Goal: Transaction & Acquisition: Purchase product/service

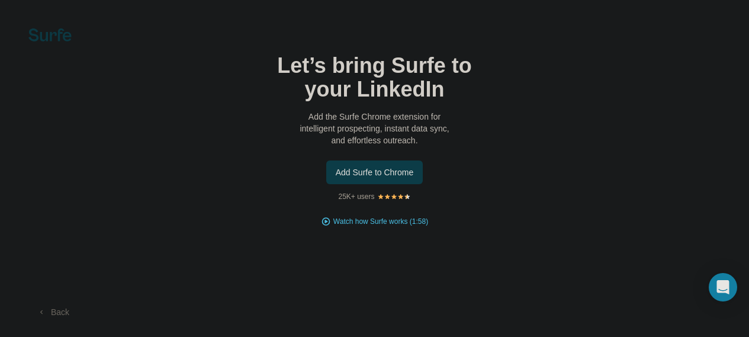
click at [336, 178] on span "Add Surfe to Chrome" at bounding box center [375, 172] width 78 height 12
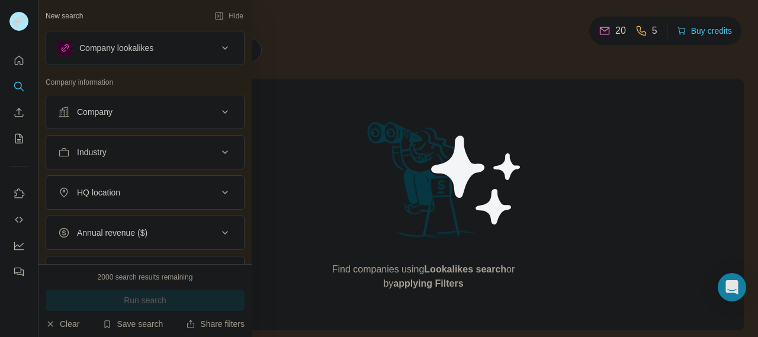
click at [95, 112] on div "Company" at bounding box center [95, 112] width 36 height 12
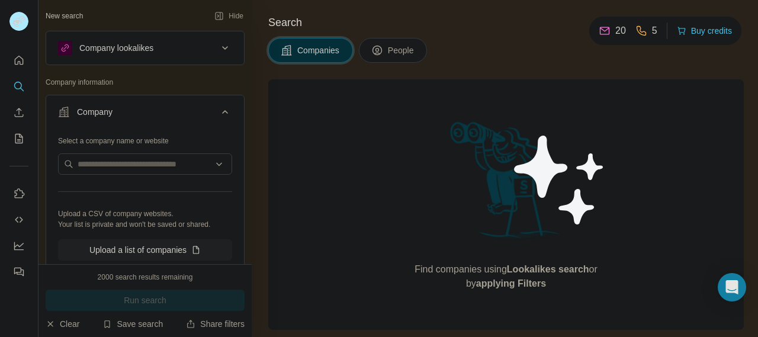
click at [95, 112] on div "Company" at bounding box center [95, 112] width 36 height 12
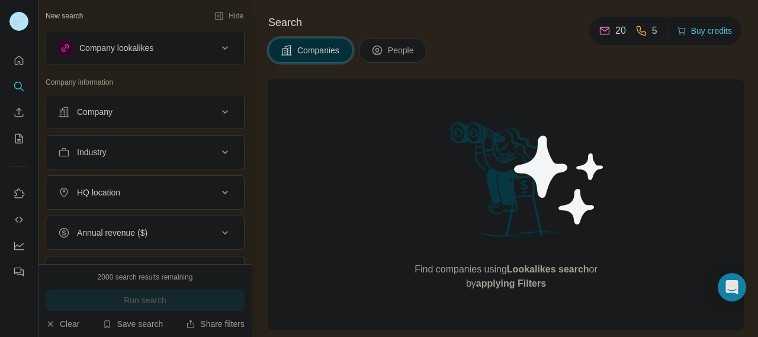
click at [95, 112] on div "Company" at bounding box center [95, 112] width 36 height 12
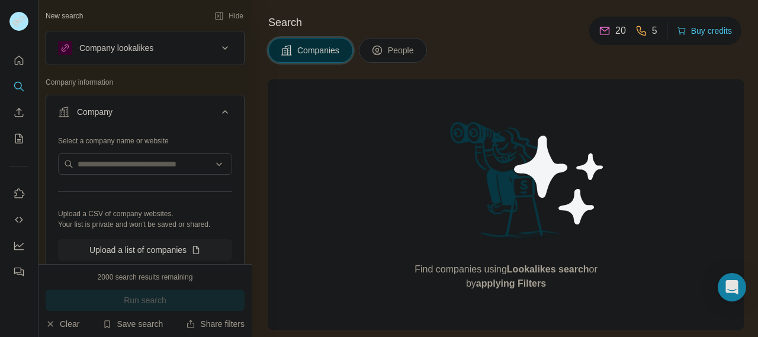
click at [95, 112] on div "Company" at bounding box center [95, 112] width 36 height 12
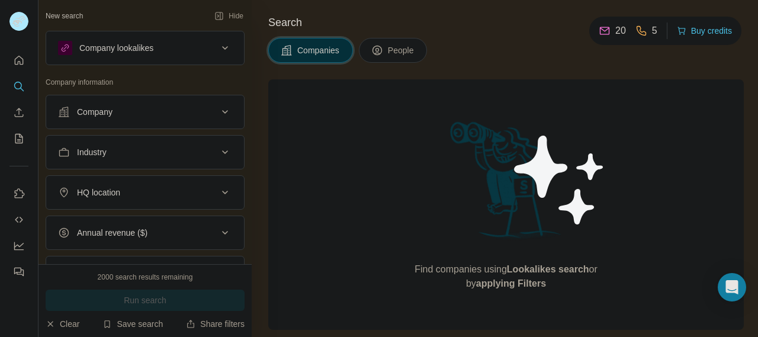
click at [107, 160] on button "Industry" at bounding box center [145, 152] width 198 height 28
click at [107, 160] on button "Industry" at bounding box center [145, 154] width 198 height 33
click at [117, 115] on div "Company" at bounding box center [138, 112] width 160 height 12
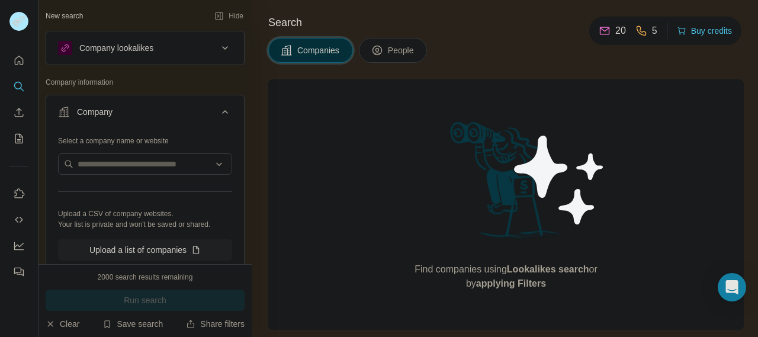
click at [115, 115] on div "Company" at bounding box center [138, 112] width 160 height 12
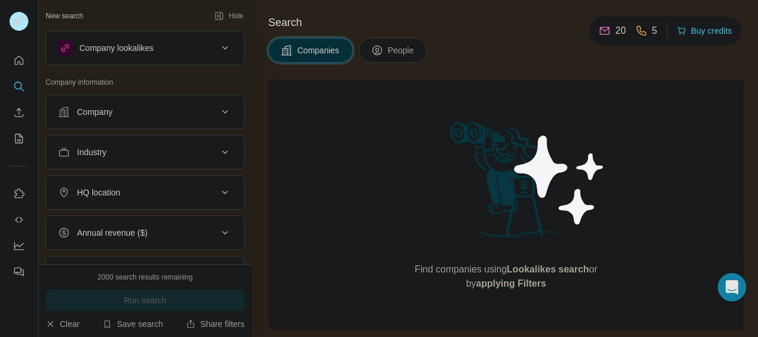
click at [120, 152] on div "Industry" at bounding box center [138, 152] width 160 height 12
click at [109, 187] on input at bounding box center [139, 181] width 146 height 13
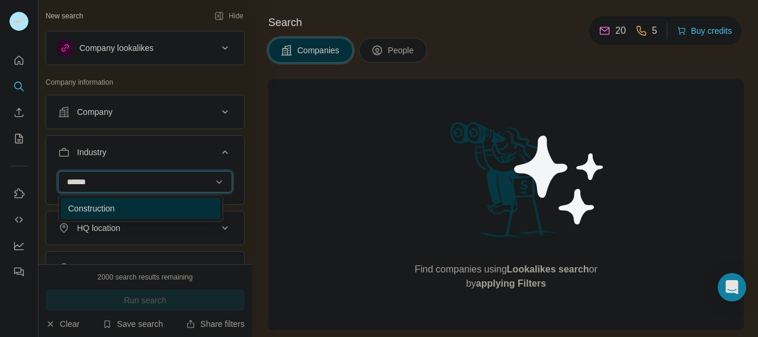
type input "******"
click at [137, 198] on div "Construction" at bounding box center [140, 208] width 159 height 21
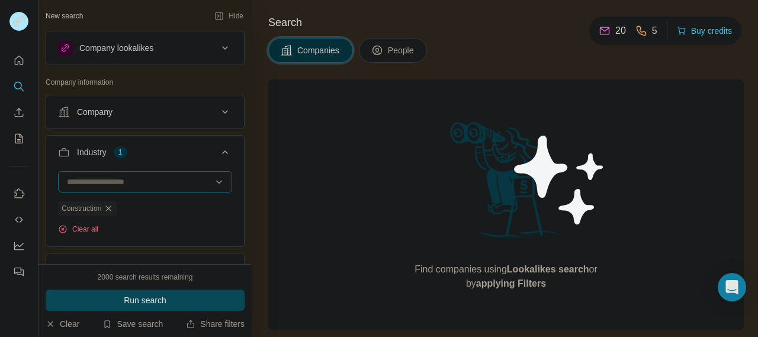
click at [137, 179] on input at bounding box center [139, 181] width 146 height 13
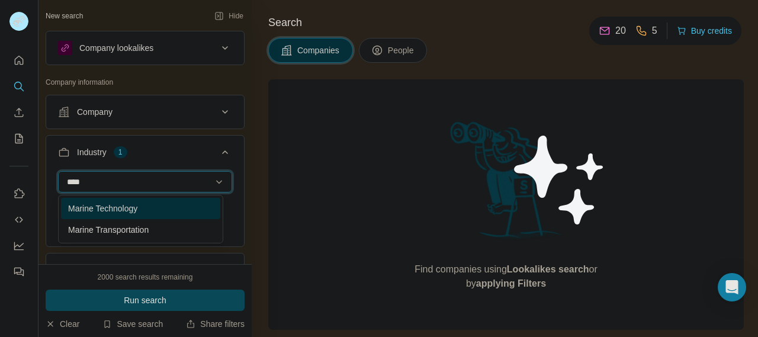
type input "****"
click at [137, 211] on p "Marine Technology" at bounding box center [102, 209] width 69 height 12
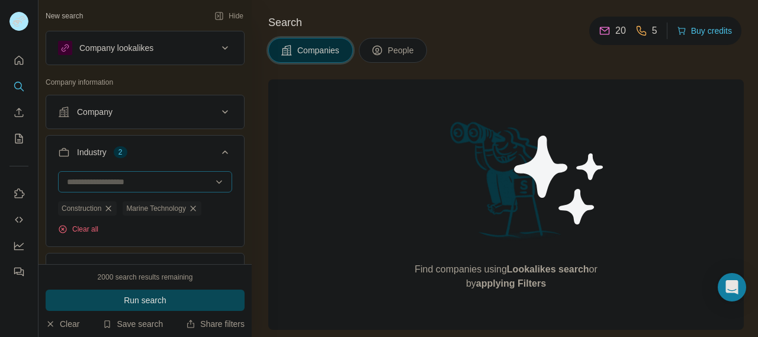
click at [131, 187] on input at bounding box center [139, 181] width 146 height 13
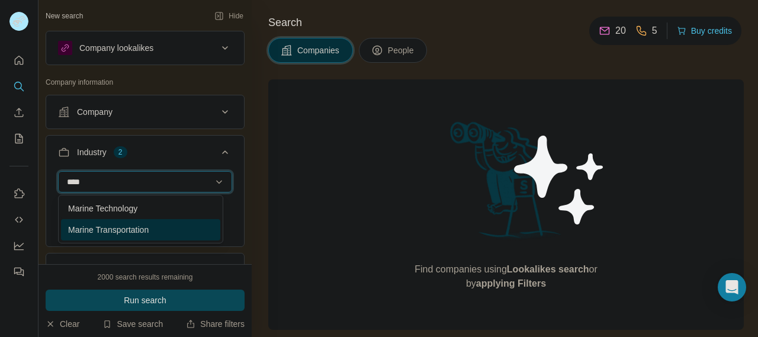
type input "****"
click at [130, 230] on p "Marine Transportation" at bounding box center [108, 230] width 81 height 12
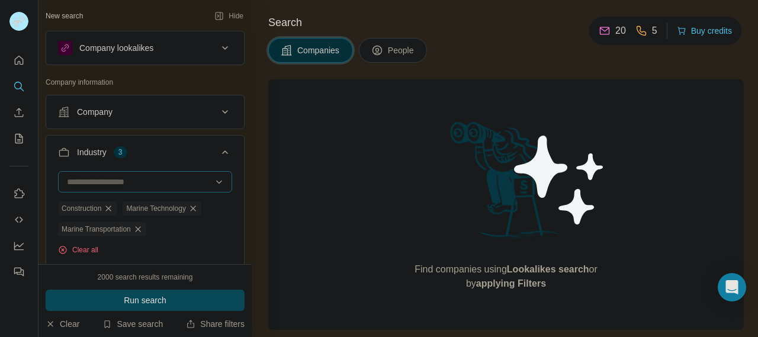
click at [117, 185] on input at bounding box center [137, 181] width 143 height 13
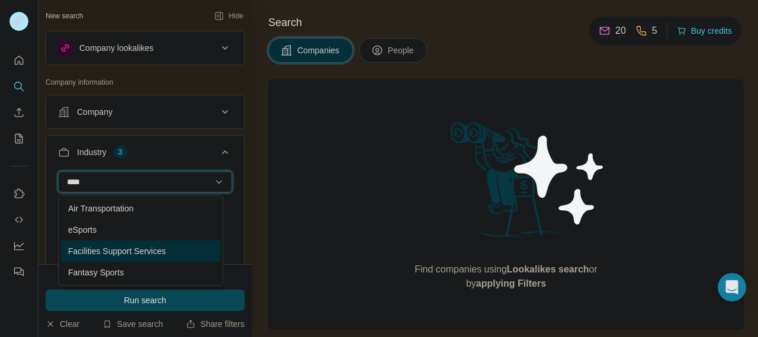
type input "****"
click at [116, 246] on p "Facilities Support Services" at bounding box center [117, 251] width 98 height 12
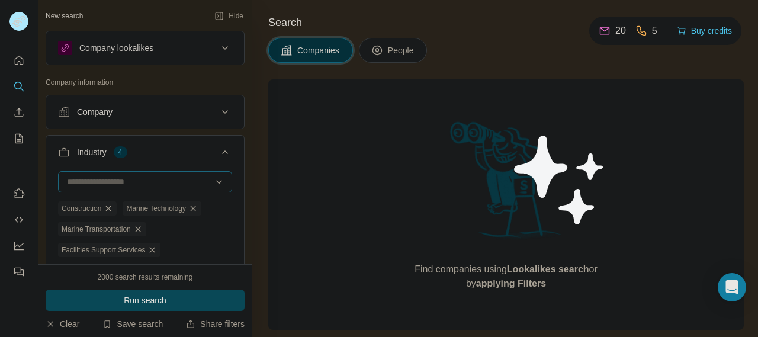
click at [112, 189] on div at bounding box center [139, 182] width 146 height 20
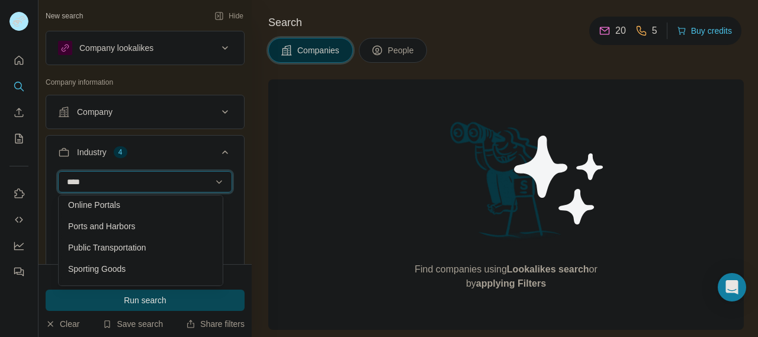
scroll to position [155, 0]
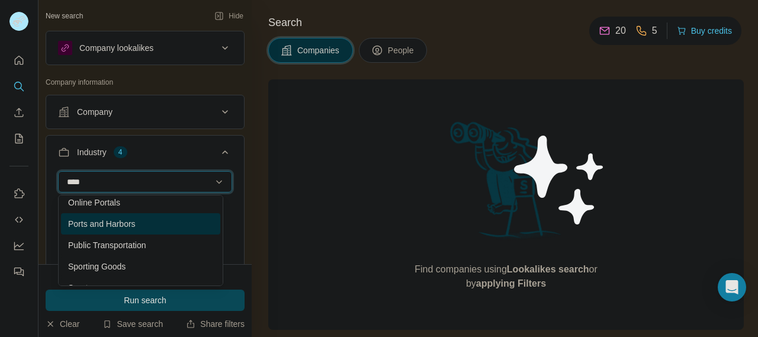
type input "****"
click at [124, 218] on p "Ports and Harbors" at bounding box center [102, 224] width 68 height 12
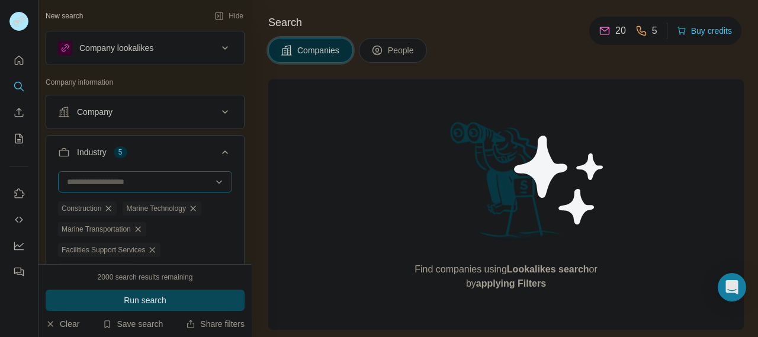
click at [128, 179] on input at bounding box center [137, 181] width 143 height 13
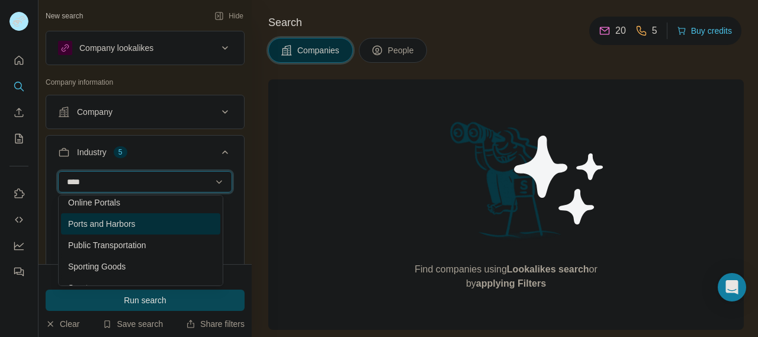
scroll to position [234, 0]
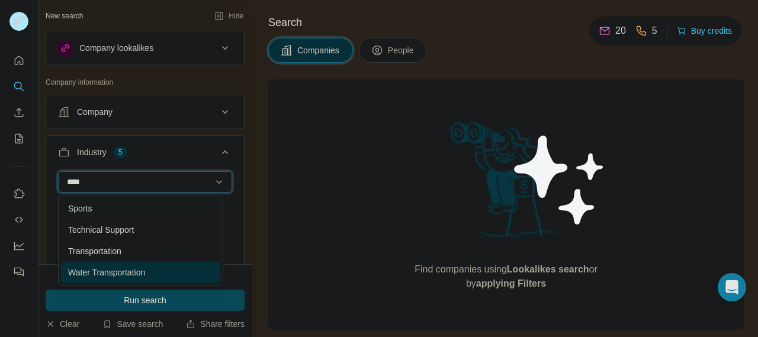
type input "****"
click at [94, 271] on p "Water Transportation" at bounding box center [106, 272] width 77 height 12
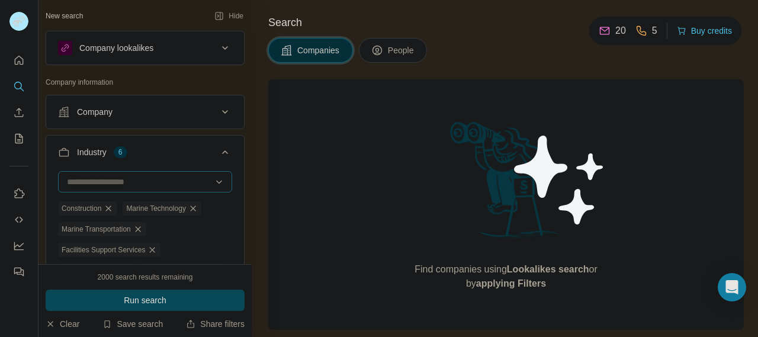
click at [117, 183] on input at bounding box center [137, 181] width 143 height 13
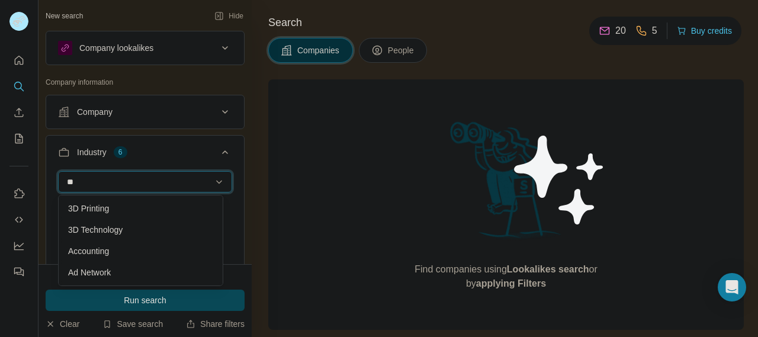
type input "*"
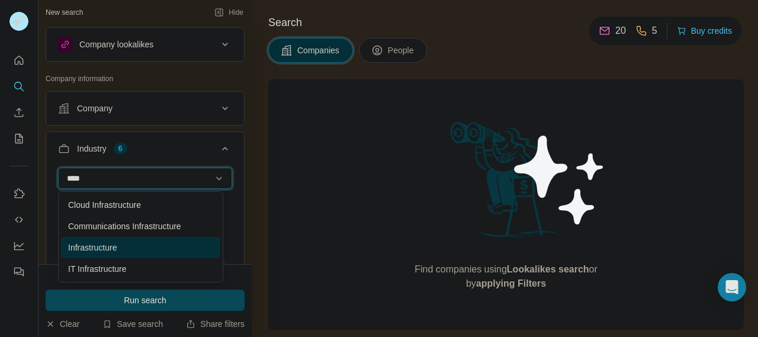
scroll to position [4, 0]
type input "****"
click at [98, 248] on p "Infrastructure" at bounding box center [92, 247] width 49 height 12
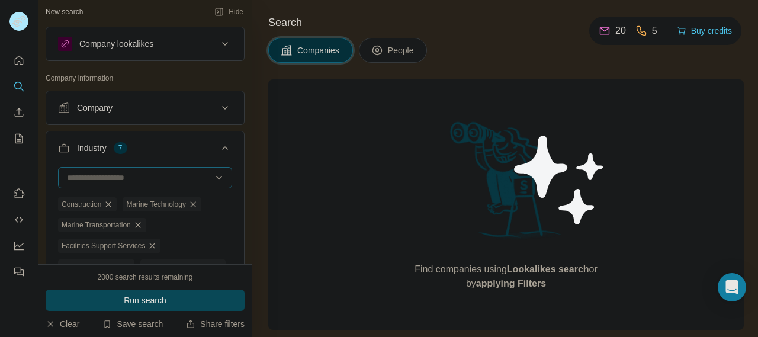
click at [98, 184] on div at bounding box center [139, 178] width 146 height 20
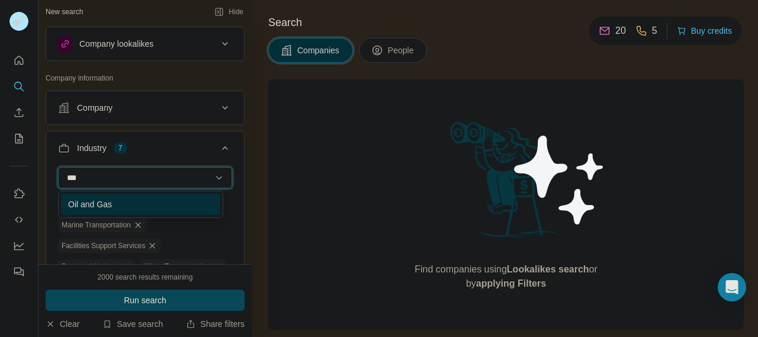
type input "***"
click at [106, 207] on p "Oil and Gas" at bounding box center [90, 204] width 44 height 12
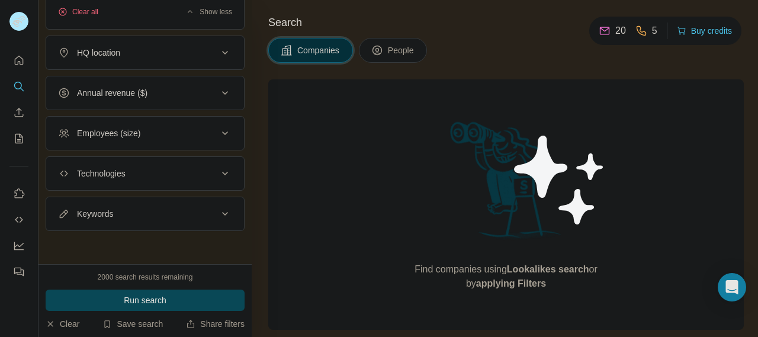
scroll to position [320, 0]
click at [166, 56] on div "HQ location" at bounding box center [138, 53] width 160 height 12
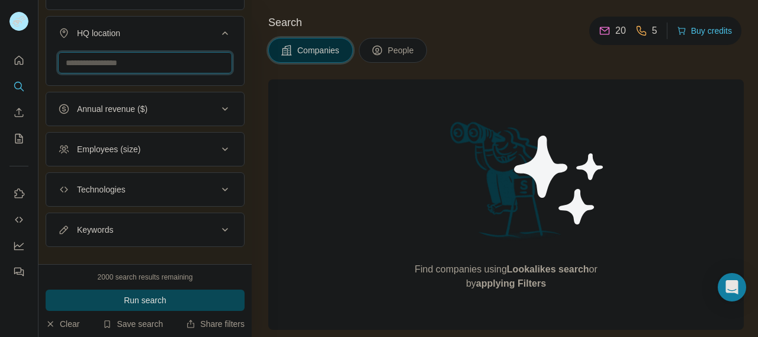
click at [146, 73] on input "text" at bounding box center [145, 62] width 174 height 21
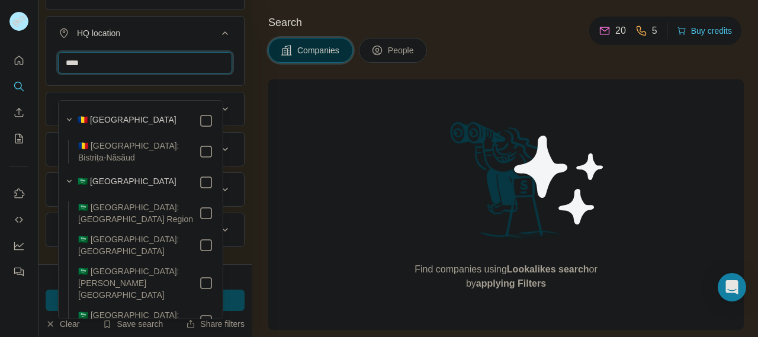
type input "****"
click at [138, 175] on div "🇸🇦 [GEOGRAPHIC_DATA]" at bounding box center [146, 182] width 136 height 14
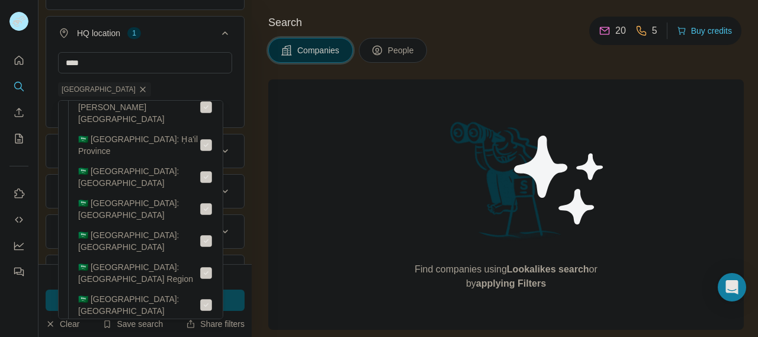
scroll to position [251, 0]
click at [218, 40] on icon at bounding box center [225, 33] width 14 height 14
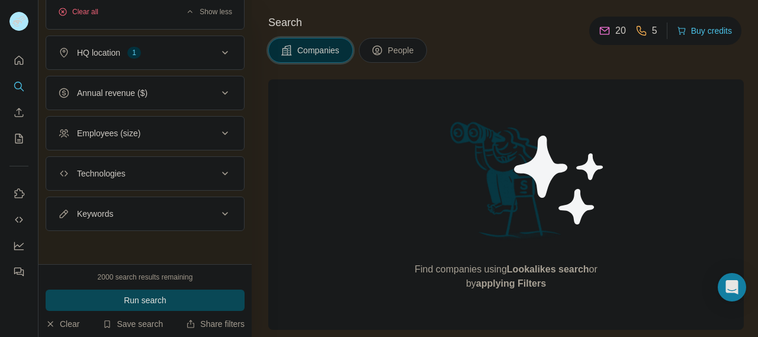
click at [181, 139] on div "Employees (size)" at bounding box center [138, 133] width 160 height 12
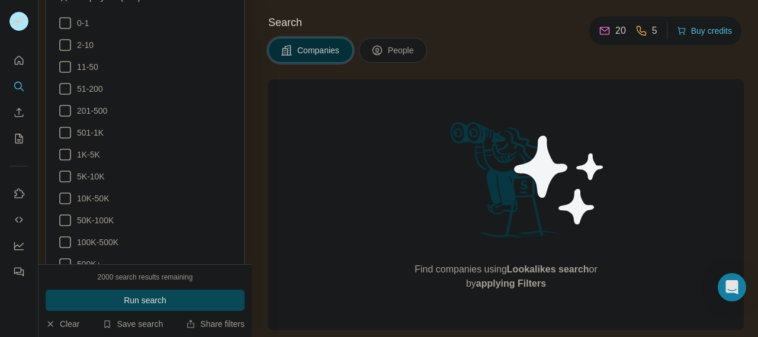
scroll to position [441, 0]
click at [69, 136] on icon at bounding box center [65, 128] width 14 height 14
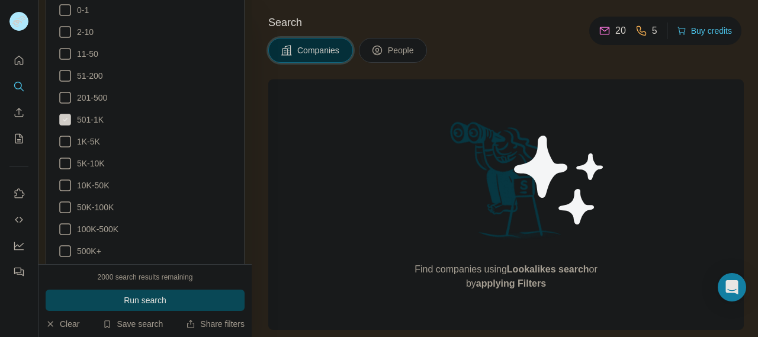
scroll to position [449, 0]
click at [62, 149] on icon at bounding box center [65, 142] width 14 height 14
click at [65, 171] on icon at bounding box center [65, 164] width 14 height 14
click at [68, 237] on icon at bounding box center [65, 230] width 14 height 14
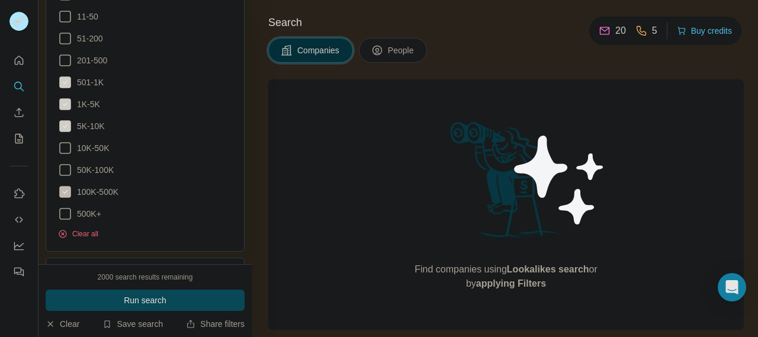
scroll to position [487, 0]
click at [63, 220] on icon at bounding box center [65, 213] width 14 height 14
click at [66, 88] on icon at bounding box center [65, 82] width 12 height 12
click at [65, 111] on icon at bounding box center [65, 104] width 14 height 14
click at [63, 131] on icon at bounding box center [65, 126] width 12 height 12
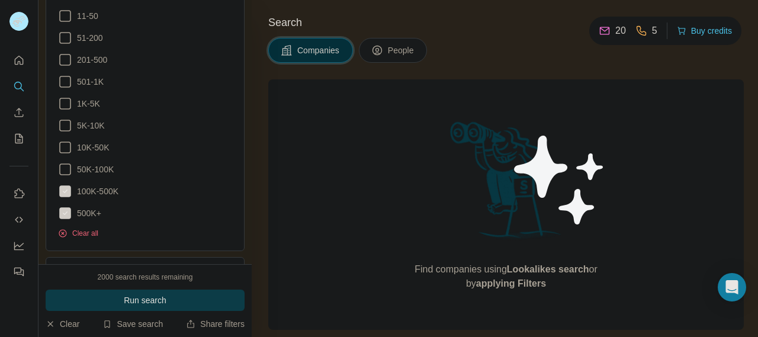
click at [130, 304] on span "Run search" at bounding box center [145, 300] width 43 height 12
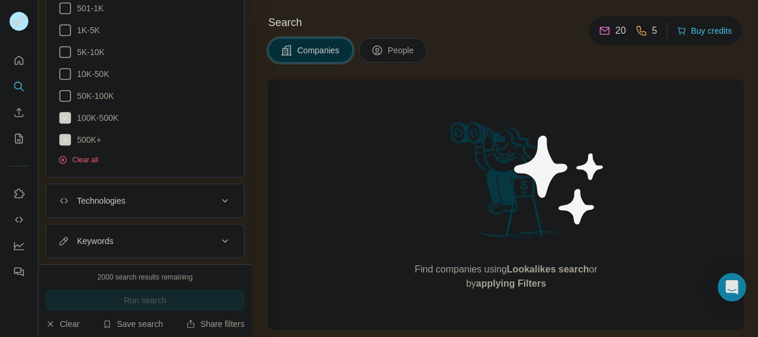
scroll to position [605, 0]
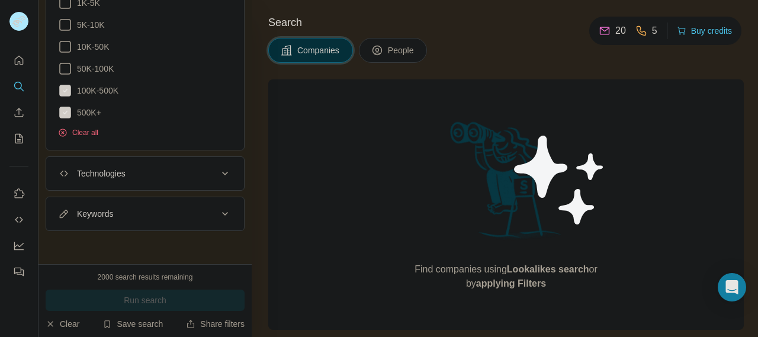
click at [392, 44] on button "People" at bounding box center [393, 50] width 69 height 25
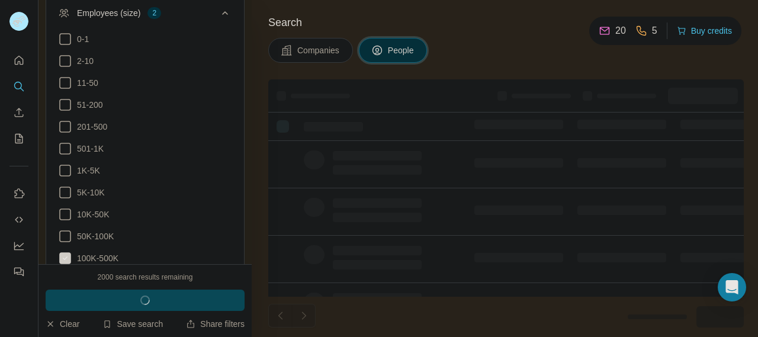
scroll to position [790, 0]
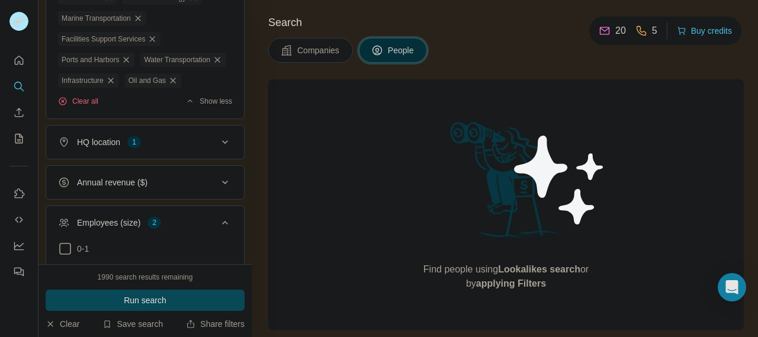
scroll to position [403, 0]
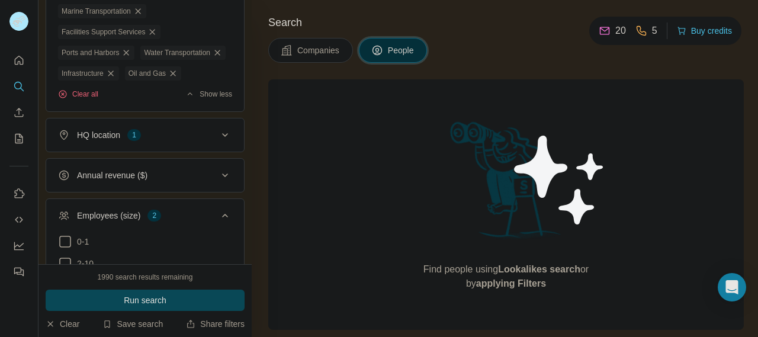
click at [204, 141] on div "HQ location 1" at bounding box center [138, 135] width 160 height 12
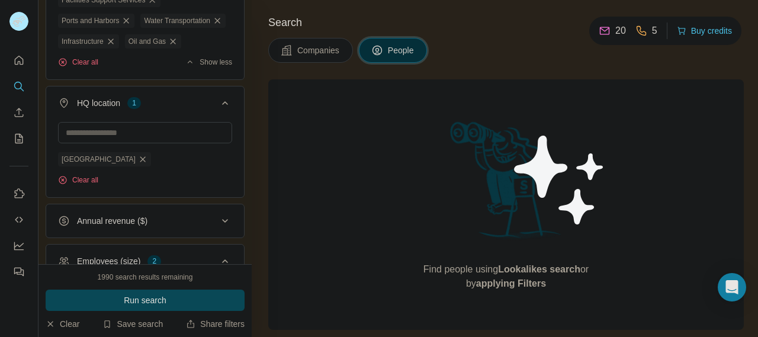
scroll to position [435, 0]
click at [207, 121] on button "HQ location 1" at bounding box center [145, 104] width 198 height 33
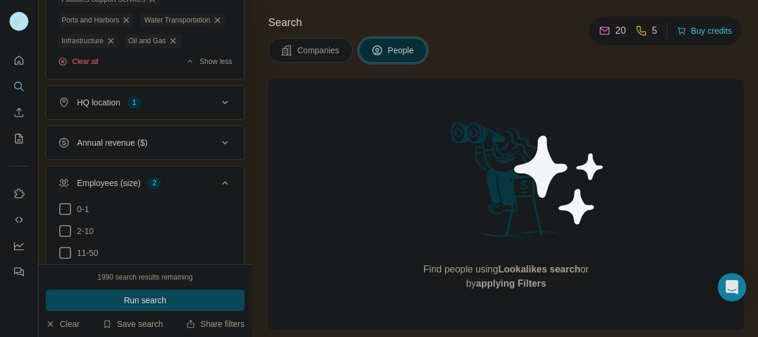
click at [194, 149] on div "Annual revenue ($)" at bounding box center [138, 143] width 160 height 12
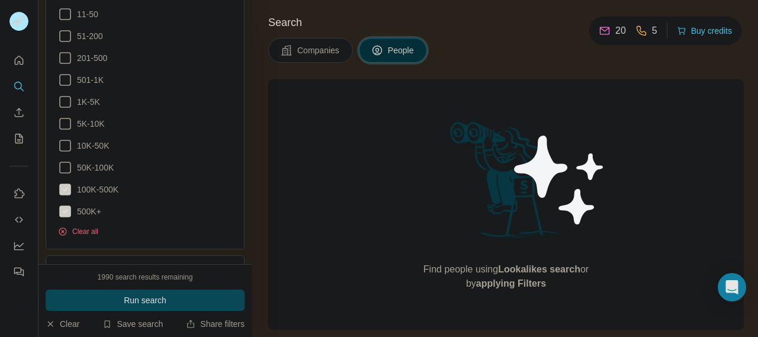
scroll to position [673, 0]
click at [66, 175] on icon at bounding box center [65, 168] width 14 height 14
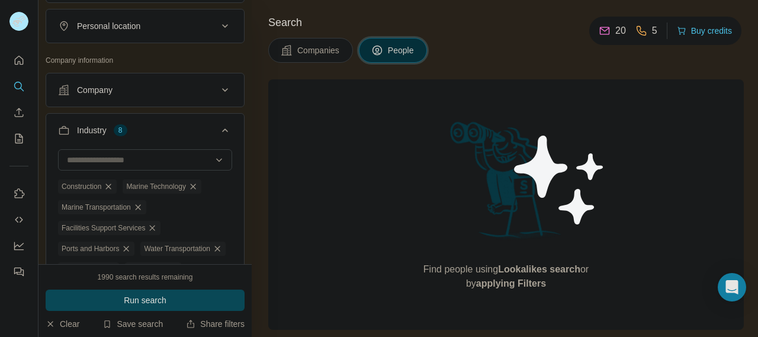
scroll to position [175, 0]
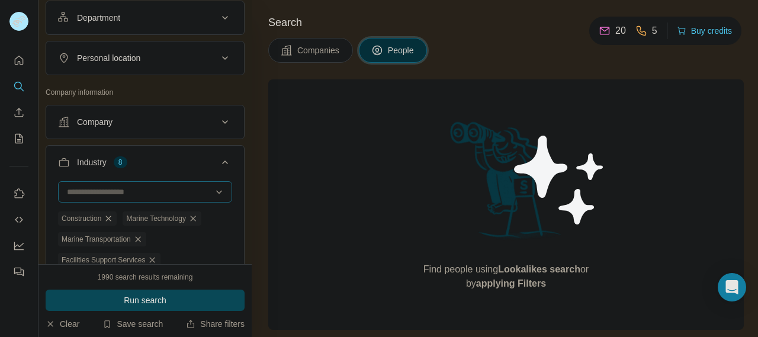
click at [147, 185] on div at bounding box center [139, 192] width 146 height 20
click at [213, 188] on icon at bounding box center [219, 192] width 12 height 12
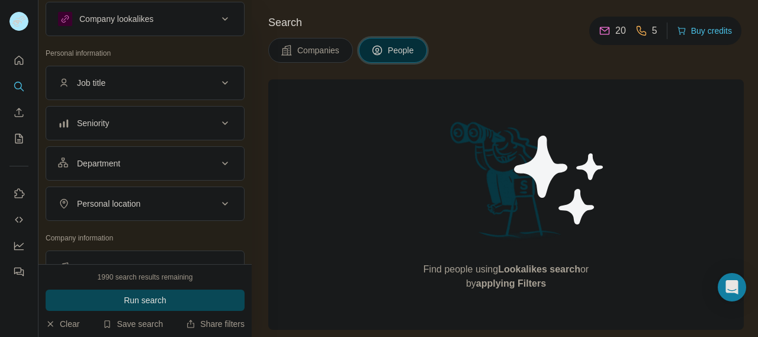
scroll to position [28, 0]
click at [196, 76] on button "Job title" at bounding box center [145, 83] width 198 height 28
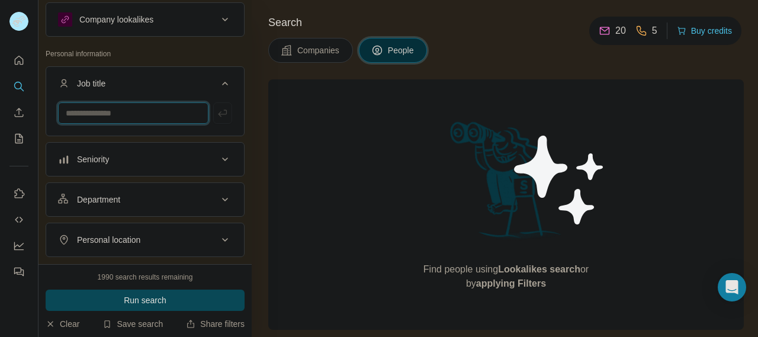
click at [155, 114] on input "text" at bounding box center [133, 112] width 150 height 21
type input "**********"
click at [155, 114] on input "text" at bounding box center [133, 112] width 150 height 21
type input "*****"
type input "*********"
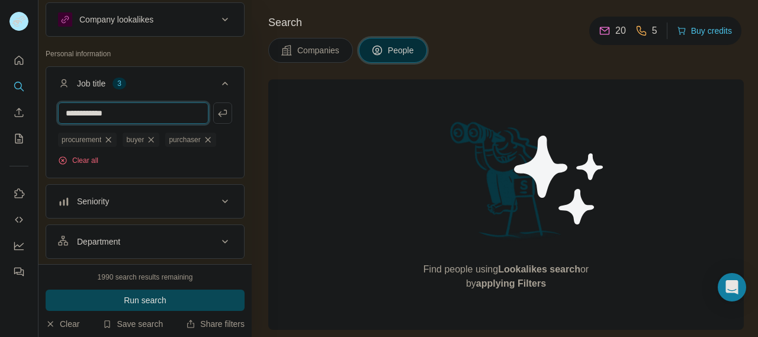
type input "**********"
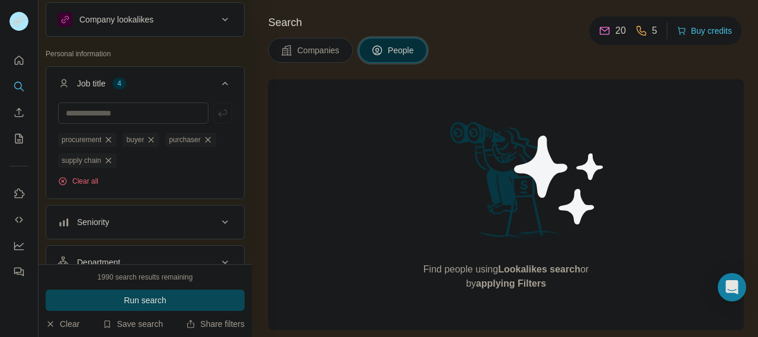
click at [208, 16] on div "Company lookalikes" at bounding box center [138, 19] width 160 height 14
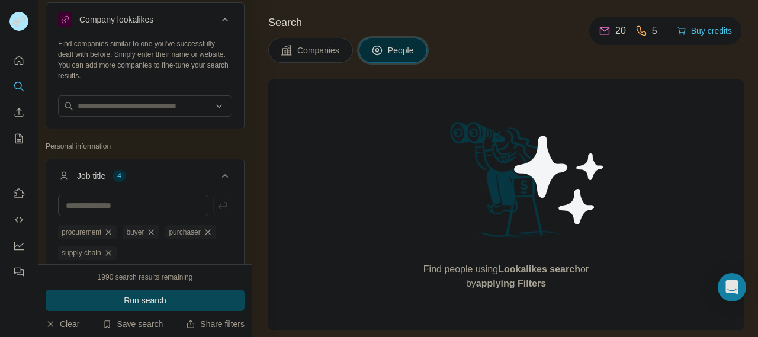
click at [208, 16] on div "Company lookalikes" at bounding box center [138, 19] width 160 height 14
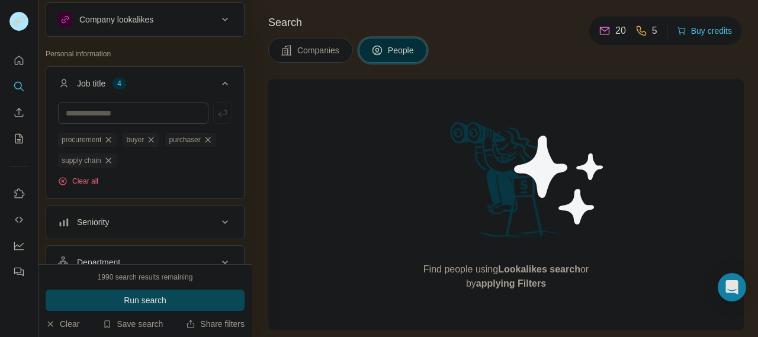
click at [208, 16] on div "Company lookalikes" at bounding box center [138, 19] width 160 height 14
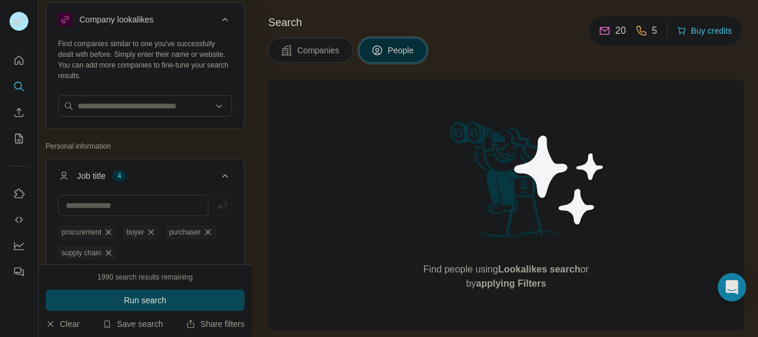
click at [218, 17] on icon at bounding box center [225, 19] width 14 height 14
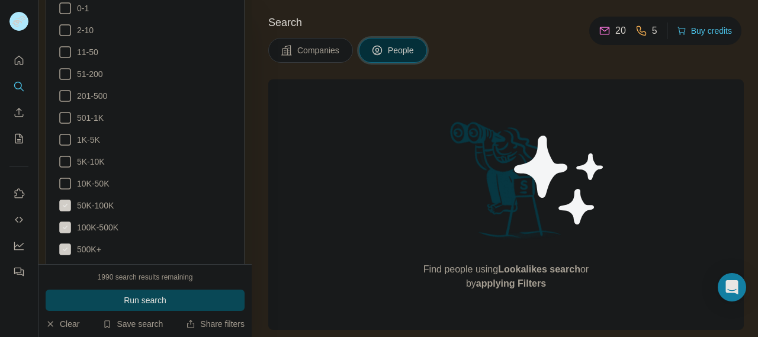
scroll to position [729, 0]
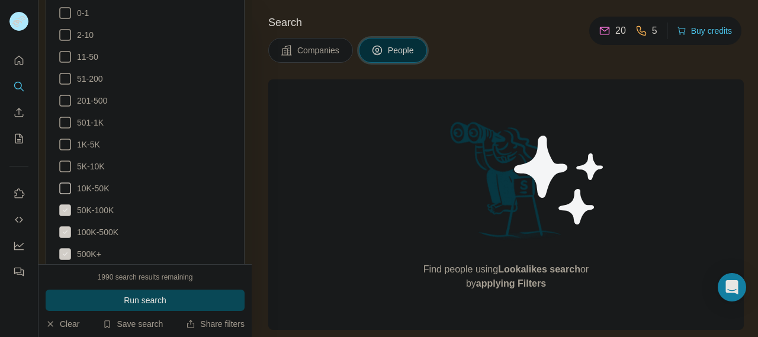
click at [65, 195] on icon at bounding box center [65, 188] width 14 height 14
click at [65, 173] on icon at bounding box center [65, 166] width 14 height 14
click at [62, 152] on icon at bounding box center [65, 144] width 14 height 14
click at [60, 130] on icon at bounding box center [65, 122] width 14 height 14
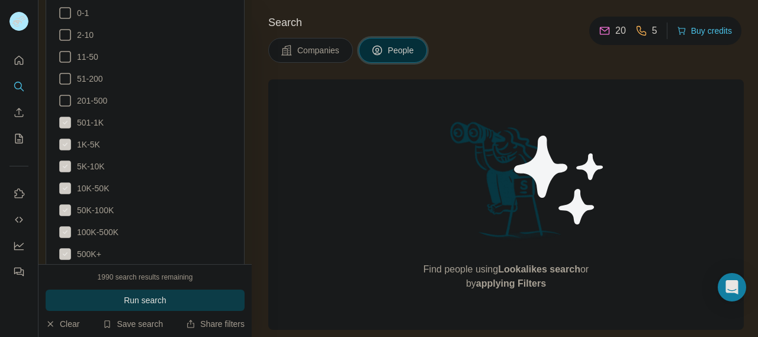
click at [150, 300] on span "Run search" at bounding box center [145, 300] width 43 height 12
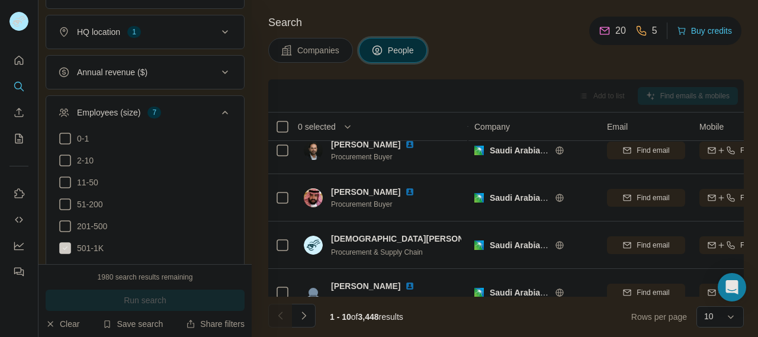
scroll to position [605, 0]
click at [172, 37] on div "HQ location 1" at bounding box center [138, 31] width 160 height 12
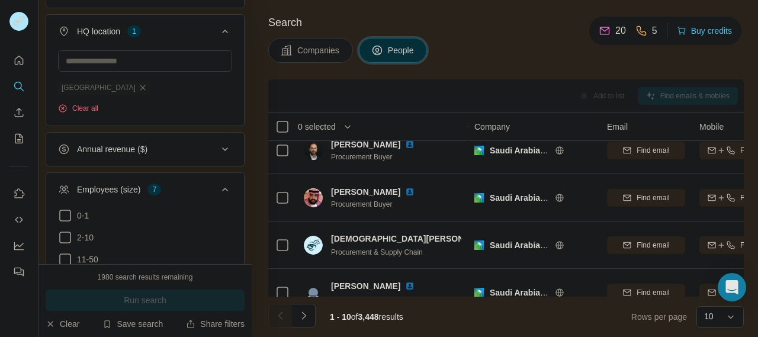
click at [86, 93] on span "[GEOGRAPHIC_DATA]" at bounding box center [99, 87] width 74 height 11
click at [109, 72] on input "text" at bounding box center [145, 60] width 174 height 21
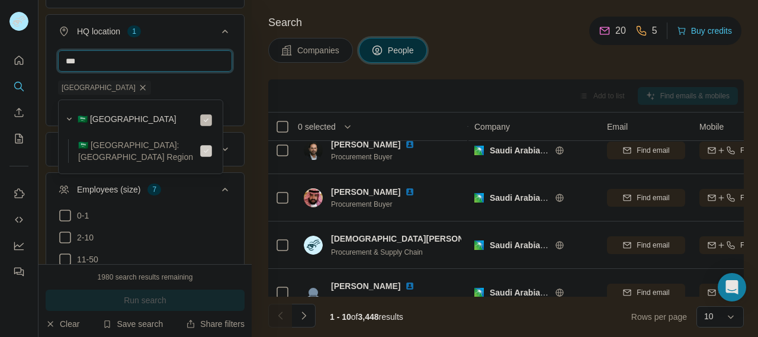
type input "***"
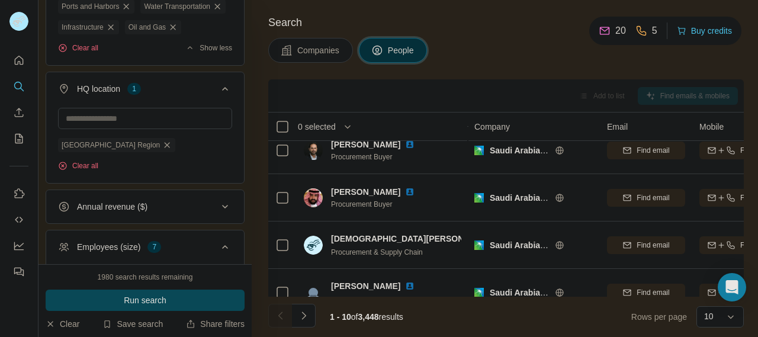
scroll to position [548, 0]
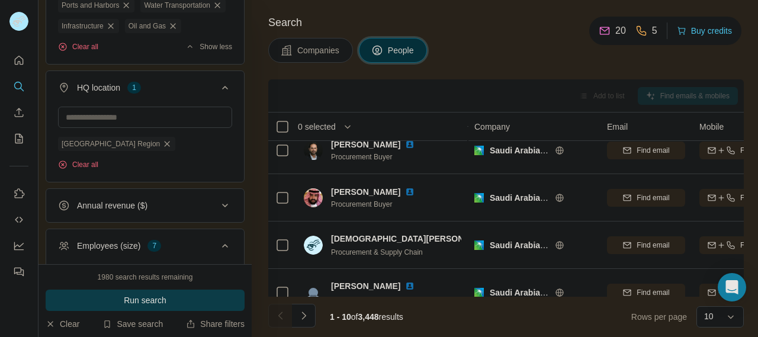
click at [152, 297] on span "Run search" at bounding box center [145, 300] width 43 height 12
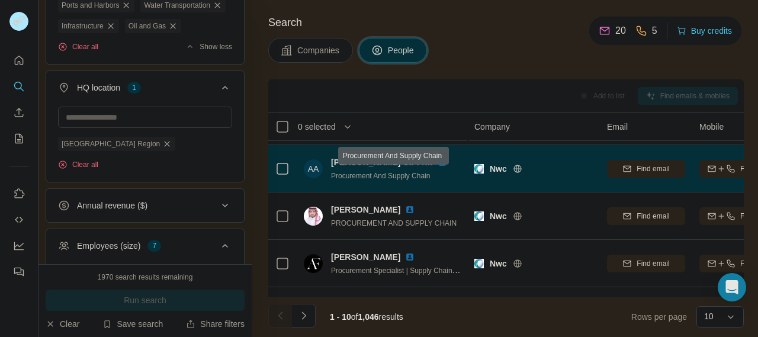
scroll to position [43, 0]
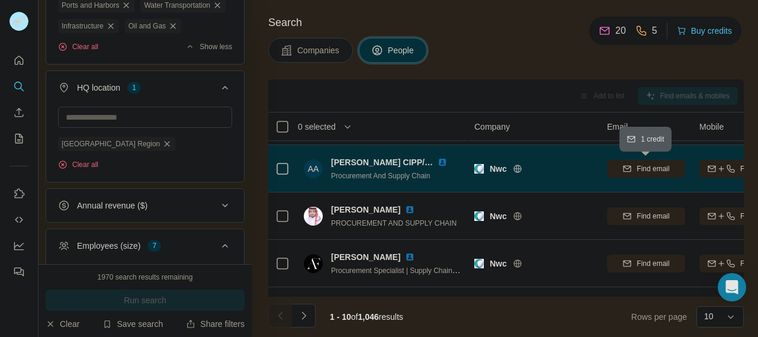
click at [616, 166] on div "Find email" at bounding box center [646, 168] width 78 height 11
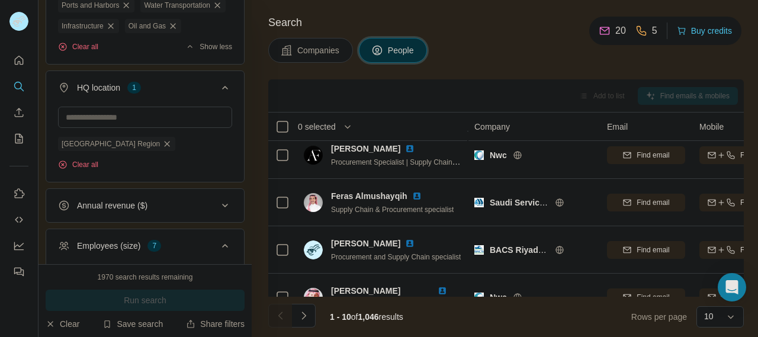
scroll to position [152, 0]
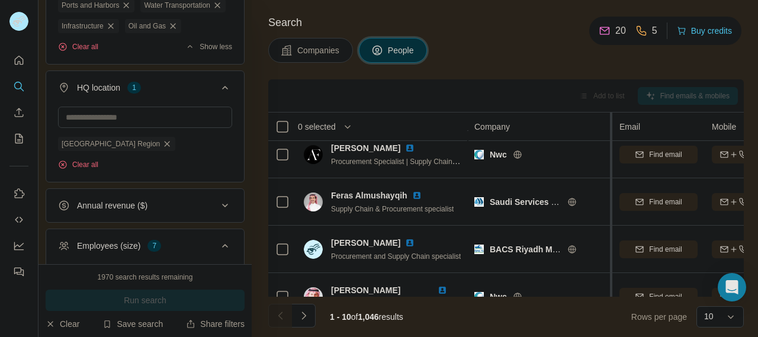
drag, startPoint x: 597, startPoint y: 121, endPoint x: 610, endPoint y: 139, distance: 22.0
click at [0, 0] on tr "0 selected People Company Email Mobile Lists Personal location Seniority Depart…" at bounding box center [0, 0] width 0 height 0
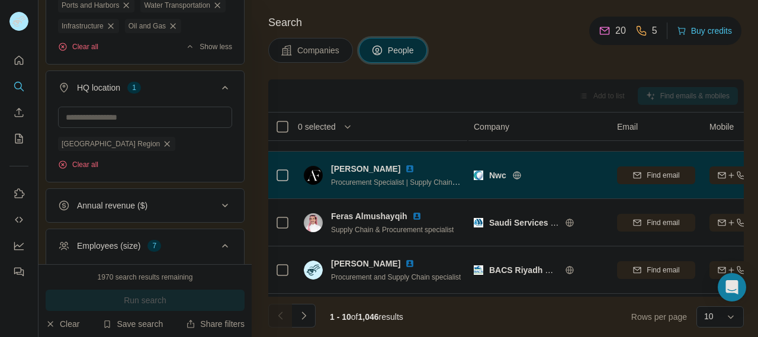
scroll to position [133, 1]
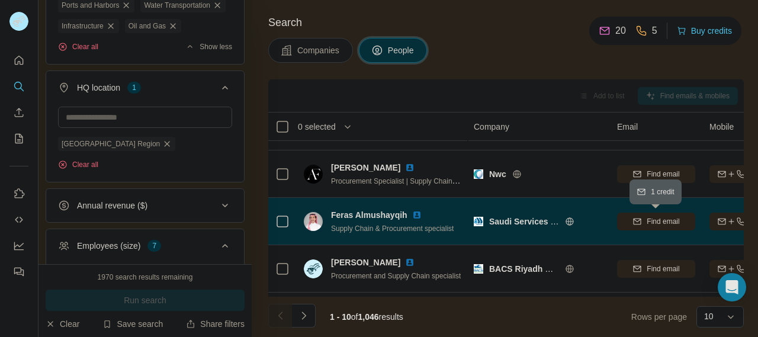
click at [638, 222] on icon "button" at bounding box center [636, 221] width 9 height 9
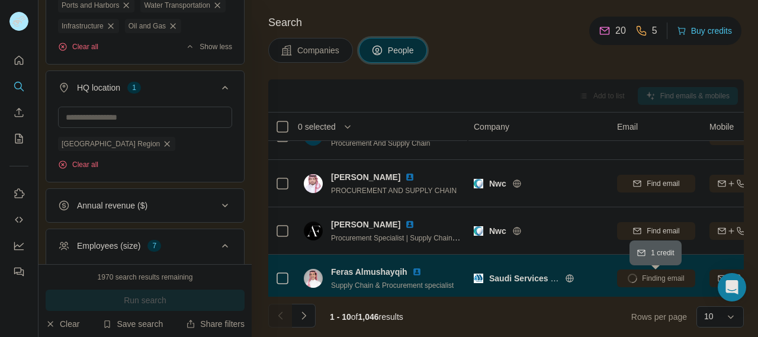
scroll to position [119, 1]
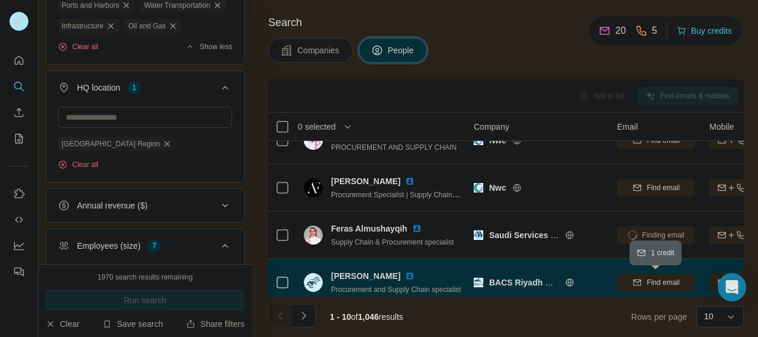
click at [648, 282] on span "Find email" at bounding box center [663, 282] width 33 height 11
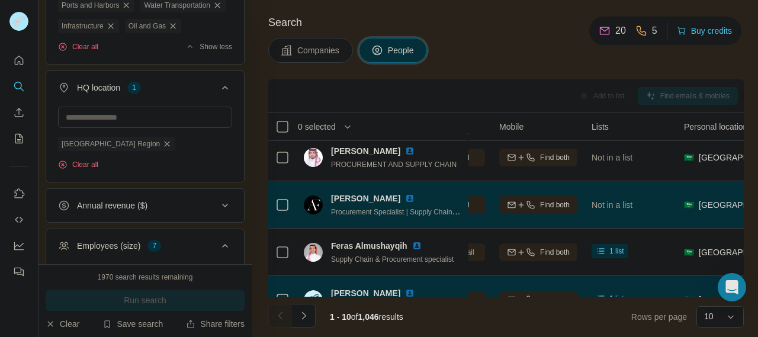
scroll to position [83, 211]
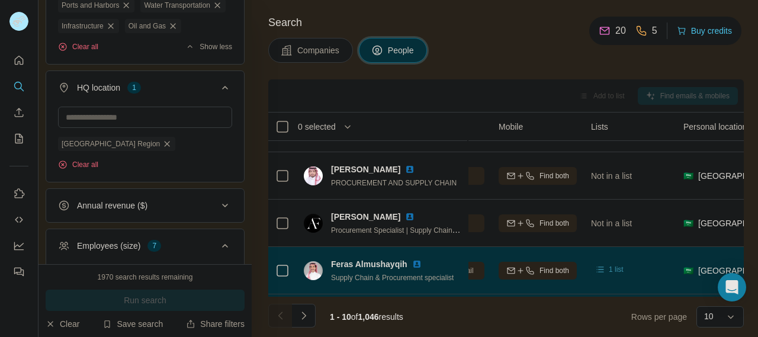
click at [608, 265] on div "1 list" at bounding box center [608, 269] width 29 height 12
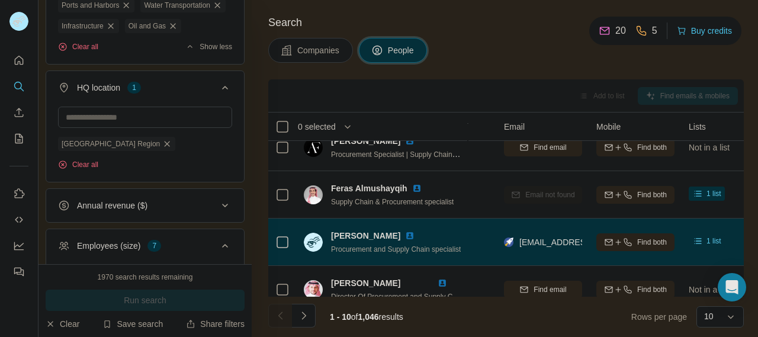
scroll to position [159, 115]
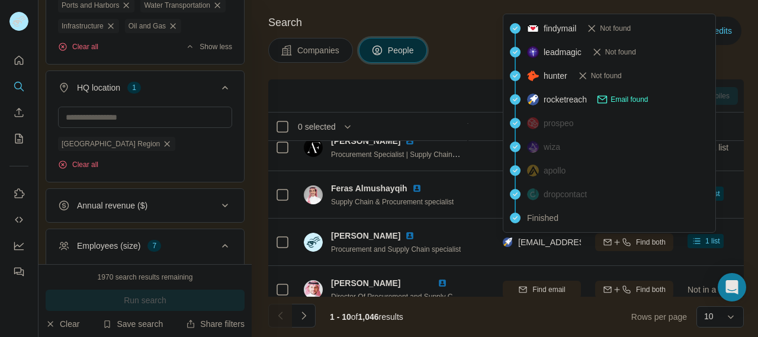
drag, startPoint x: 557, startPoint y: 239, endPoint x: 580, endPoint y: 246, distance: 24.3
click at [580, 246] on span "[EMAIL_ADDRESS][DOMAIN_NAME]" at bounding box center [588, 241] width 140 height 9
click at [484, 62] on div "Companies People" at bounding box center [505, 50] width 475 height 25
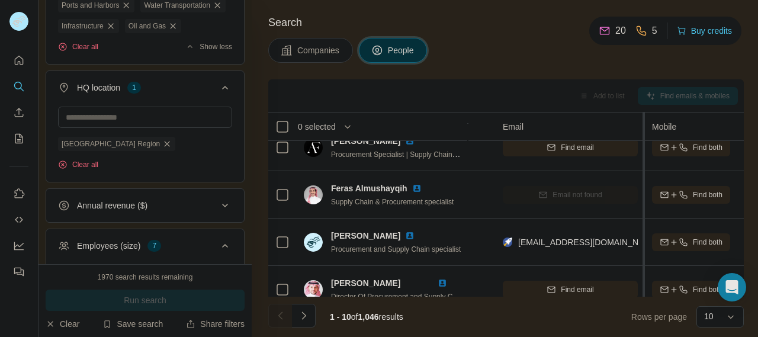
drag, startPoint x: 585, startPoint y: 119, endPoint x: 645, endPoint y: 120, distance: 59.8
click at [0, 0] on tr "0 selected People Company Email Mobile Lists Personal location Seniority Depart…" at bounding box center [0, 0] width 0 height 0
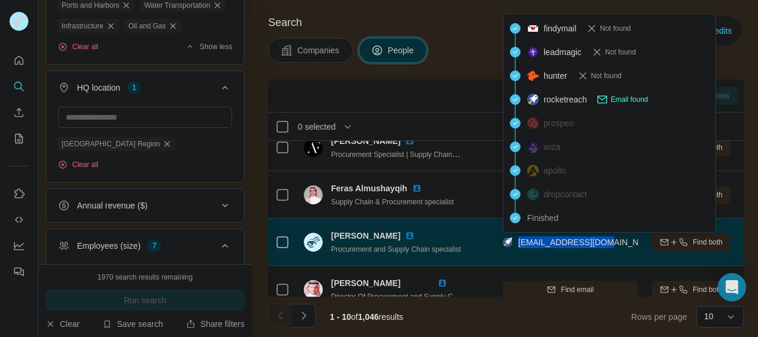
drag, startPoint x: 615, startPoint y: 242, endPoint x: 519, endPoint y: 244, distance: 95.9
click at [519, 244] on div "[EMAIL_ADDRESS][DOMAIN_NAME]" at bounding box center [570, 242] width 135 height 33
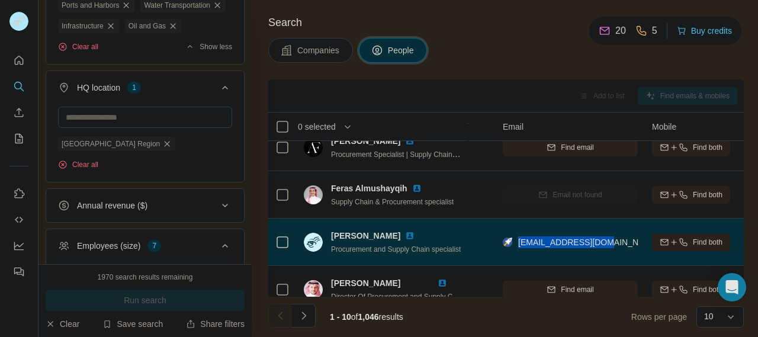
copy span "[EMAIL_ADDRESS][DOMAIN_NAME]"
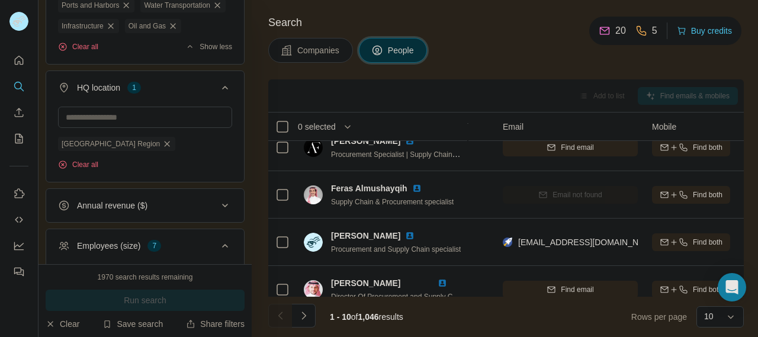
click at [535, 43] on div "Companies People" at bounding box center [505, 50] width 475 height 25
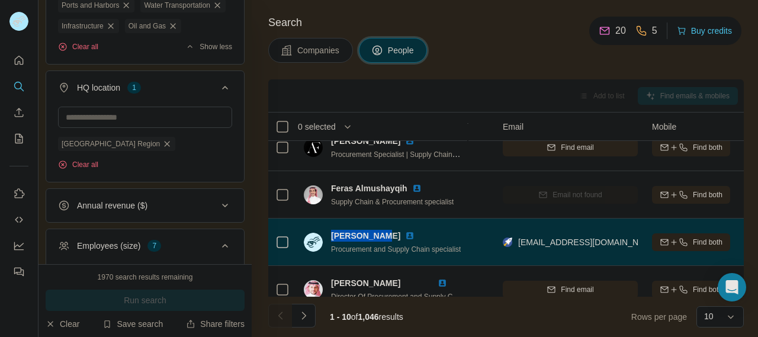
drag, startPoint x: 381, startPoint y: 236, endPoint x: 329, endPoint y: 231, distance: 52.3
click at [329, 231] on div "[PERSON_NAME] Procurement and Supply Chain specialist" at bounding box center [382, 242] width 157 height 25
copy span "[PERSON_NAME]"
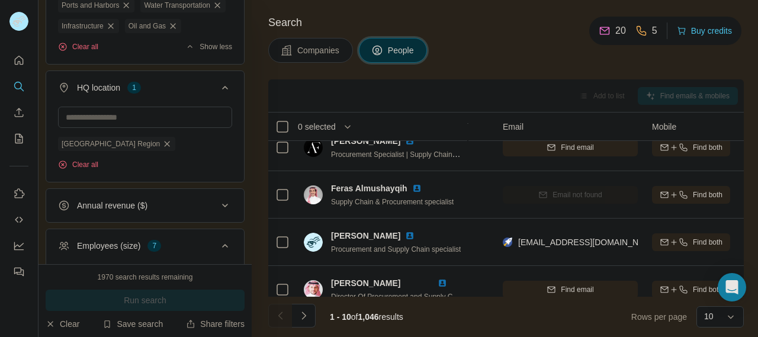
click at [478, 69] on div "Search Companies People Add to list Find emails & mobiles 0 selected People Com…" at bounding box center [505, 168] width 506 height 337
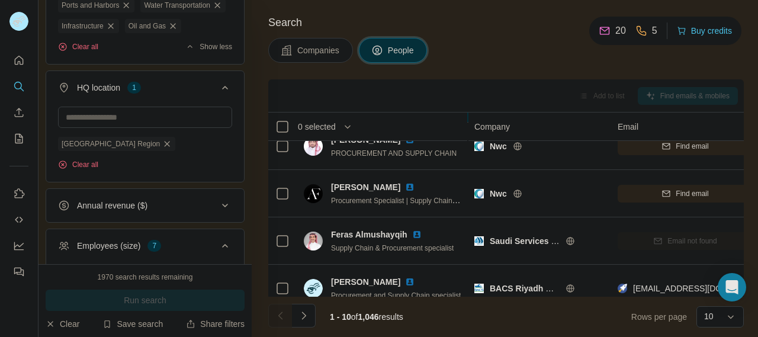
scroll to position [115, 0]
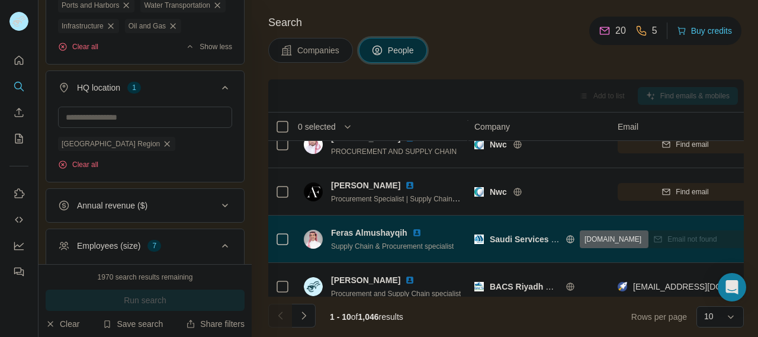
click at [567, 237] on icon at bounding box center [569, 238] width 9 height 9
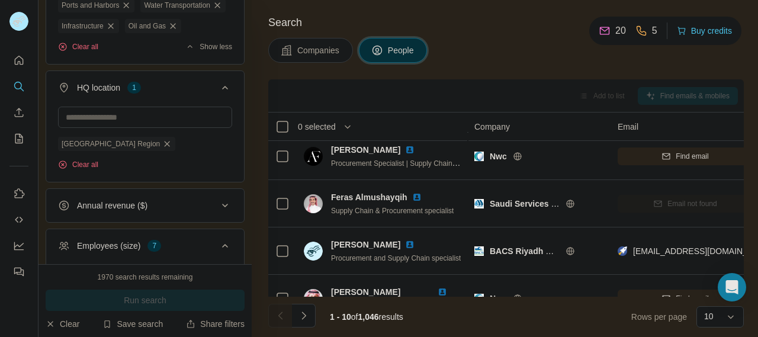
scroll to position [150, 0]
drag, startPoint x: 542, startPoint y: 250, endPoint x: 483, endPoint y: 26, distance: 231.7
click at [483, 26] on h4 "Search" at bounding box center [505, 22] width 475 height 17
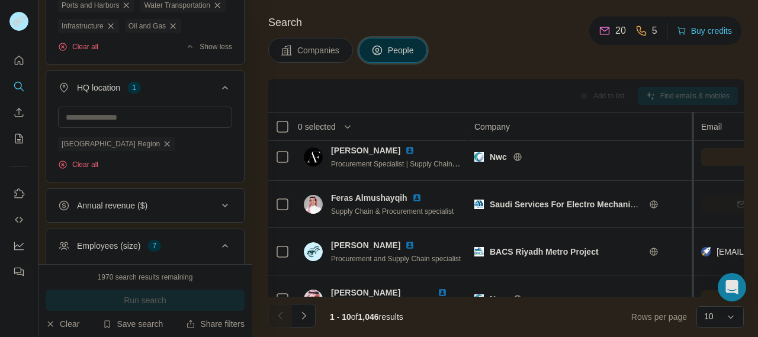
drag, startPoint x: 609, startPoint y: 124, endPoint x: 694, endPoint y: 122, distance: 85.3
click at [0, 0] on tr "0 selected People Company Email Mobile Lists Personal location Seniority Depart…" at bounding box center [0, 0] width 0 height 0
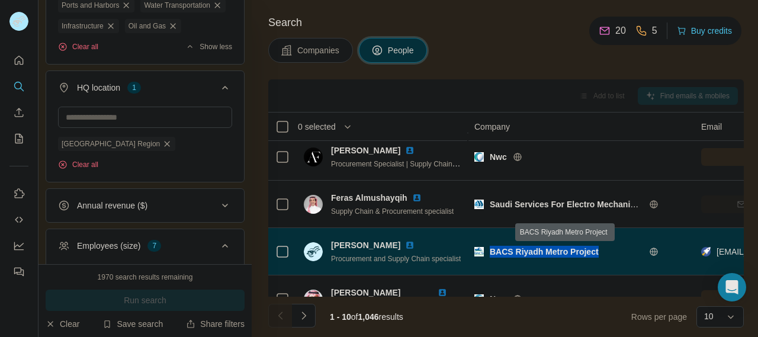
drag, startPoint x: 597, startPoint y: 252, endPoint x: 490, endPoint y: 253, distance: 106.6
click at [490, 253] on span "BACS Riyadh Metro Project" at bounding box center [544, 251] width 109 height 9
copy span "BACS Riyadh Metro Project"
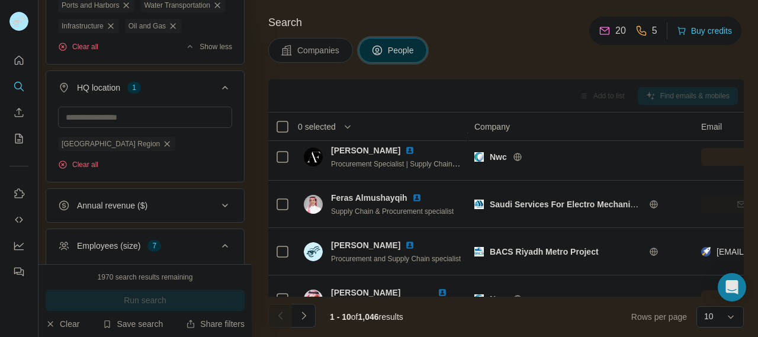
click at [470, 63] on div "Search Companies People Add to list Find emails & mobiles 0 selected People Com…" at bounding box center [505, 168] width 506 height 337
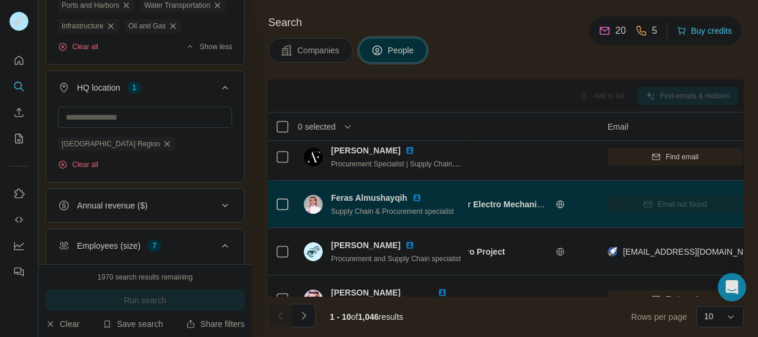
scroll to position [150, 94]
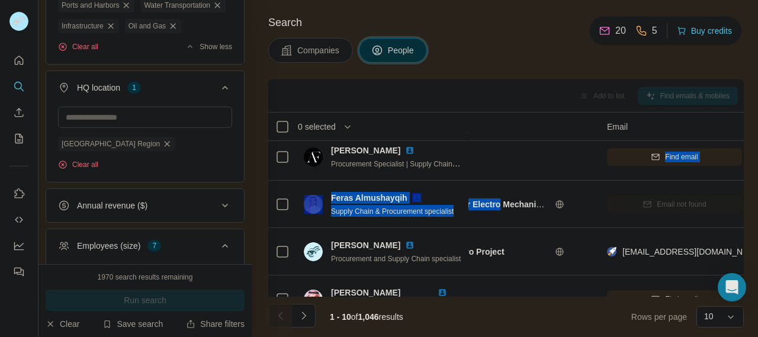
drag, startPoint x: 501, startPoint y: 200, endPoint x: 531, endPoint y: 81, distance: 123.4
click at [531, 81] on div "Add to list Find emails & mobiles 0 selected People Company Email Mobile Lists …" at bounding box center [505, 208] width 475 height 258
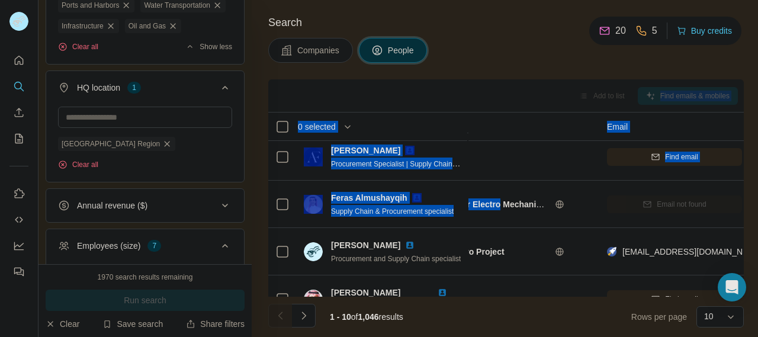
scroll to position [23, 94]
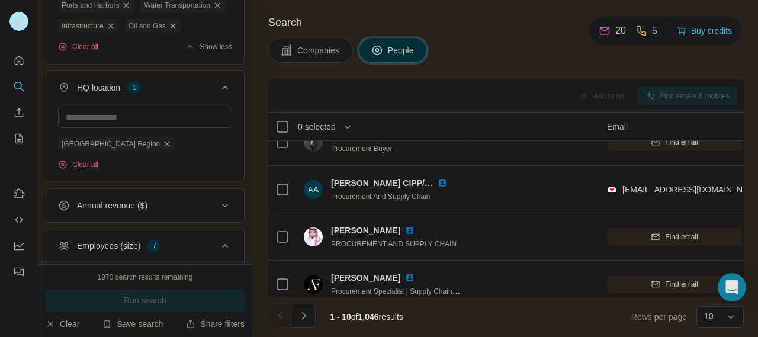
click at [531, 81] on div "Add to list Find emails & mobiles" at bounding box center [505, 95] width 475 height 33
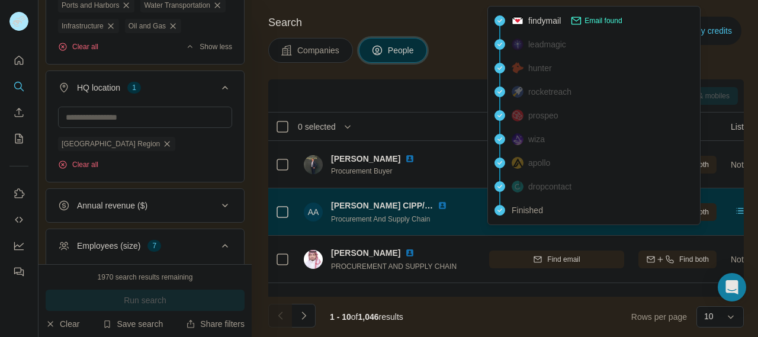
scroll to position [0, 214]
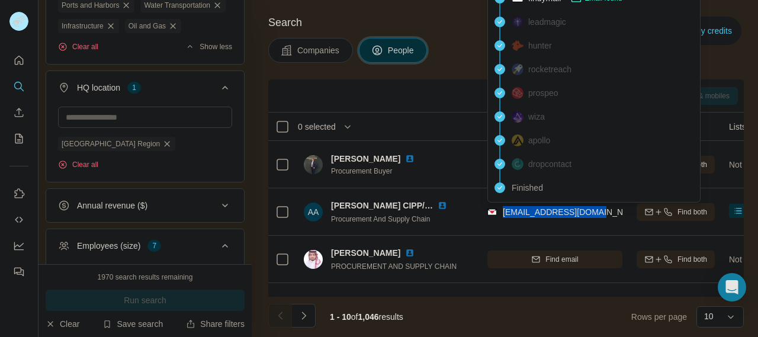
drag, startPoint x: 596, startPoint y: 210, endPoint x: 504, endPoint y: 217, distance: 92.1
click at [504, 217] on span "[EMAIL_ADDRESS][DOMAIN_NAME]" at bounding box center [568, 212] width 131 height 12
copy span "[EMAIL_ADDRESS][DOMAIN_NAME]"
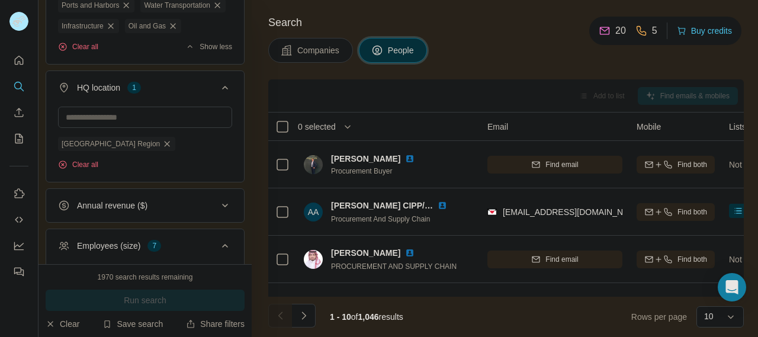
click at [464, 89] on div "Add to list Find emails & mobiles" at bounding box center [506, 95] width 464 height 21
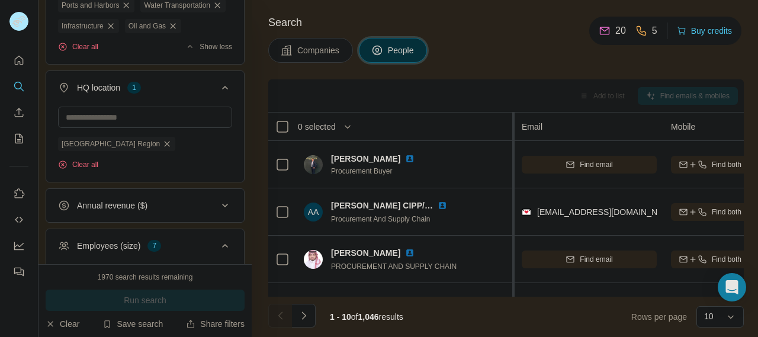
drag, startPoint x: 479, startPoint y: 121, endPoint x: 515, endPoint y: 121, distance: 36.1
click at [0, 0] on tr "0 selected People Company Email Mobile Lists Personal location Seniority Depart…" at bounding box center [0, 0] width 0 height 0
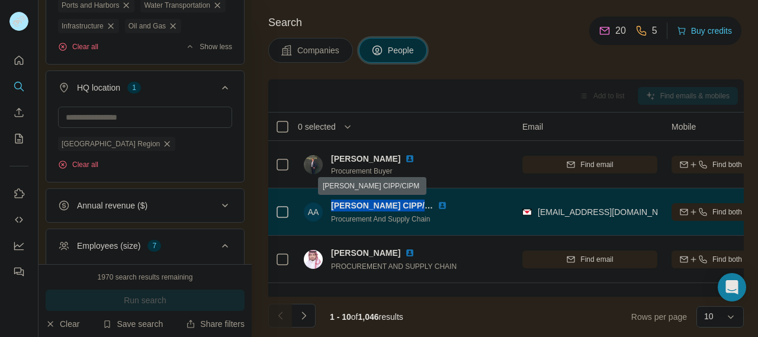
drag, startPoint x: 426, startPoint y: 204, endPoint x: 332, endPoint y: 202, distance: 94.2
click at [332, 202] on span "[PERSON_NAME] CIPP/CIPM" at bounding box center [388, 205] width 114 height 9
copy span "[PERSON_NAME]"
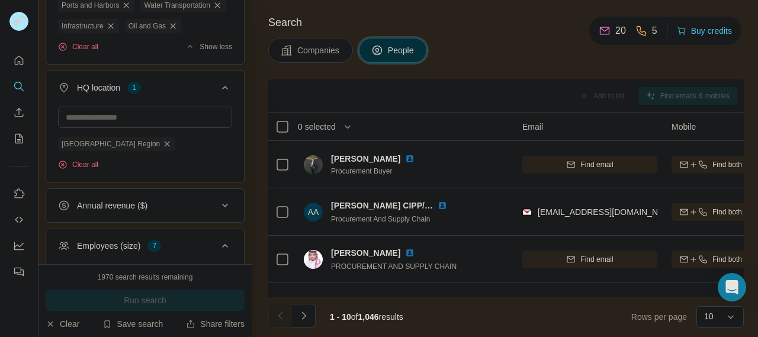
click at [493, 54] on div "Companies People" at bounding box center [505, 50] width 475 height 25
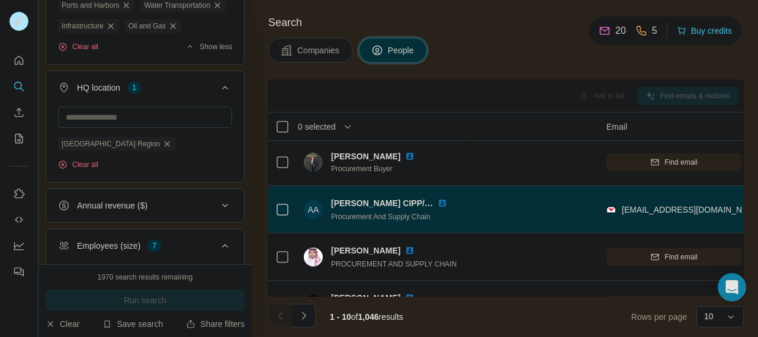
scroll to position [2, 0]
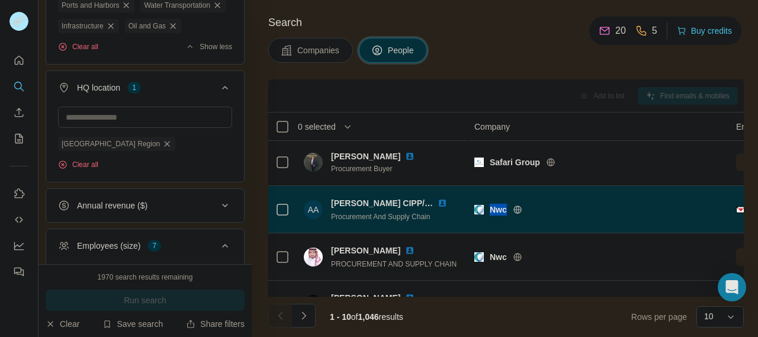
drag, startPoint x: 506, startPoint y: 207, endPoint x: 490, endPoint y: 207, distance: 16.6
click at [490, 207] on span "Nwc" at bounding box center [498, 210] width 17 height 12
copy span "Nwc"
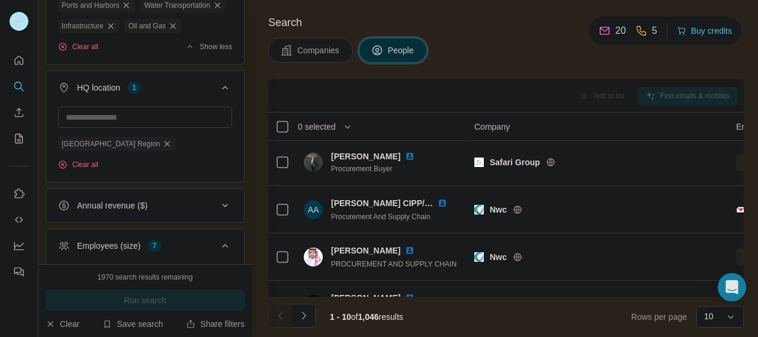
click at [474, 64] on div "Search Companies People Add to list Find emails & mobiles 0 selected People Com…" at bounding box center [505, 168] width 506 height 337
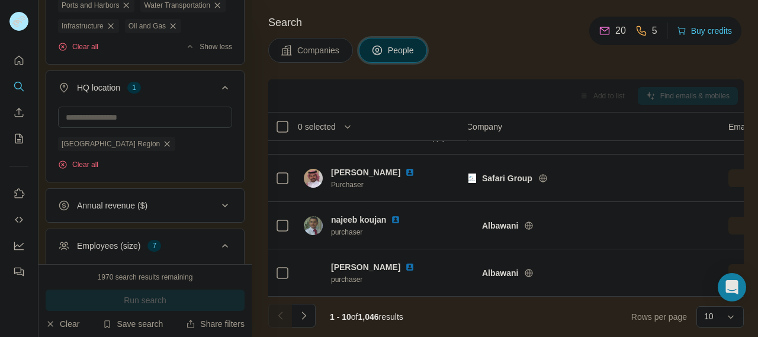
scroll to position [324, 0]
click at [301, 318] on icon "Navigate to next page" at bounding box center [304, 316] width 12 height 12
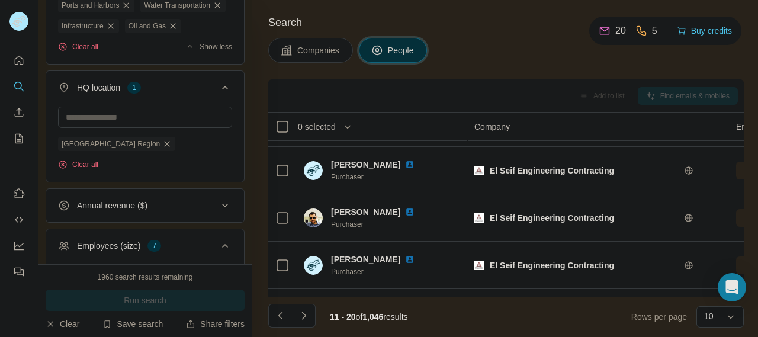
click at [380, 206] on span "[PERSON_NAME]" at bounding box center [365, 212] width 69 height 12
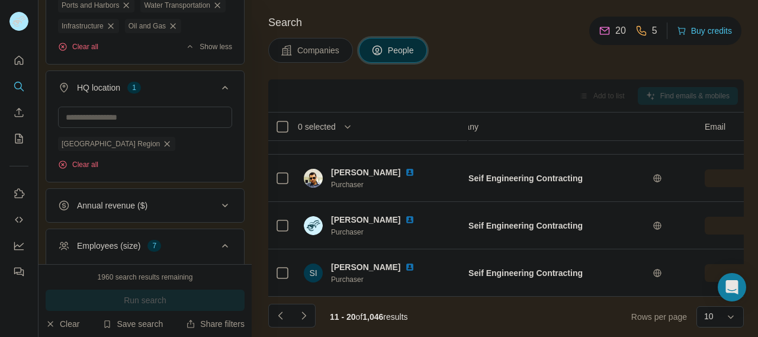
scroll to position [318, 0]
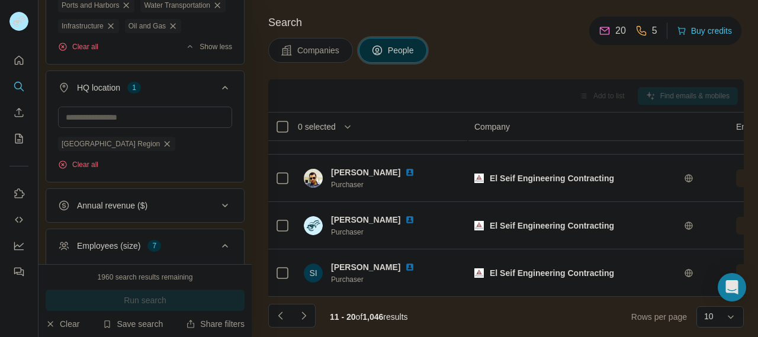
click at [522, 57] on div "Companies People" at bounding box center [505, 50] width 475 height 25
click at [316, 30] on h4 "Search" at bounding box center [505, 22] width 475 height 17
drag, startPoint x: 499, startPoint y: 119, endPoint x: 413, endPoint y: 7, distance: 141.2
click at [413, 7] on div "Search Companies People Add to list Find emails & mobiles 0 selected People Com…" at bounding box center [505, 168] width 506 height 337
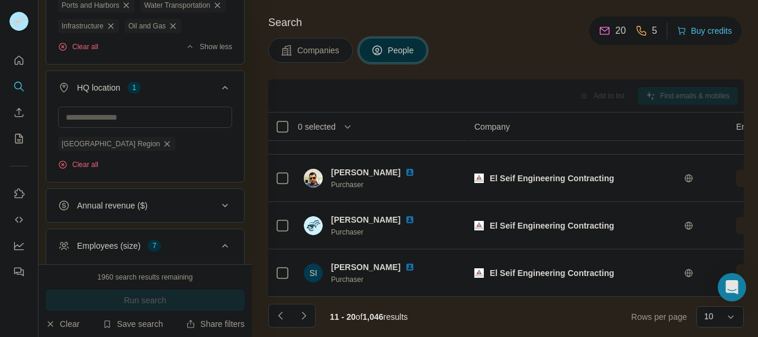
drag, startPoint x: 702, startPoint y: 28, endPoint x: 563, endPoint y: 10, distance: 140.9
click at [563, 10] on div "Search Companies People Add to list Find emails & mobiles 0 selected People Com…" at bounding box center [505, 168] width 506 height 337
drag, startPoint x: 703, startPoint y: 25, endPoint x: 467, endPoint y: 77, distance: 241.4
click at [467, 77] on div "Search Companies People Add to list Find emails & mobiles 0 selected People Com…" at bounding box center [505, 168] width 506 height 337
click at [708, 26] on button "Buy credits" at bounding box center [704, 31] width 55 height 17
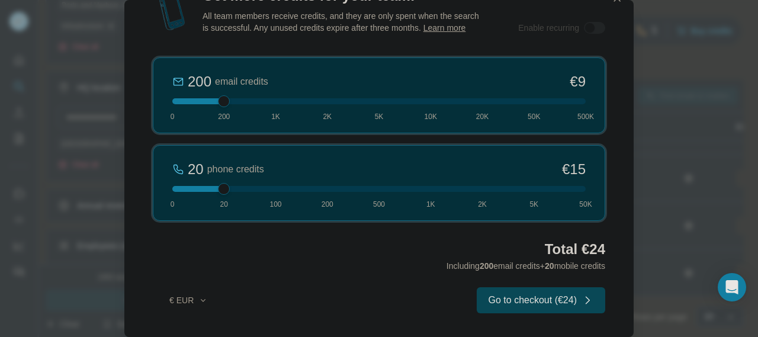
scroll to position [14, 0]
click at [197, 302] on button "€ EUR" at bounding box center [188, 300] width 55 height 21
click at [202, 322] on div "$ USD" at bounding box center [212, 327] width 99 height 12
click at [202, 294] on button "$ USD" at bounding box center [188, 300] width 55 height 21
click at [210, 329] on div "$ USD € EUR" at bounding box center [213, 337] width 120 height 49
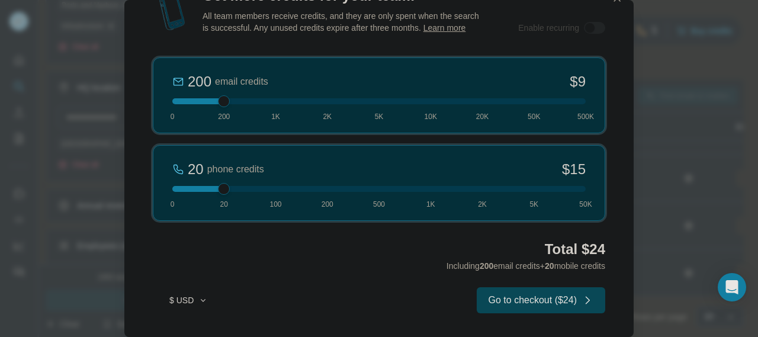
click at [199, 295] on icon "button" at bounding box center [202, 299] width 9 height 9
click at [194, 297] on button "$ USD" at bounding box center [188, 300] width 55 height 21
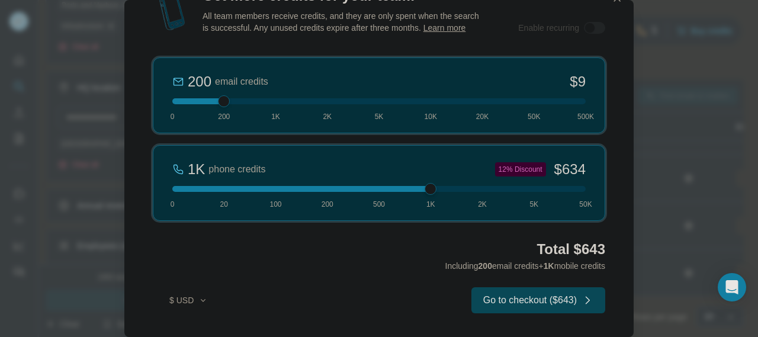
drag, startPoint x: 226, startPoint y: 188, endPoint x: 458, endPoint y: 185, distance: 232.1
click at [458, 185] on div "1K phone credits 12% Discount $634 0 20 100 200 500 1K 2K 5K 50K" at bounding box center [379, 183] width 452 height 76
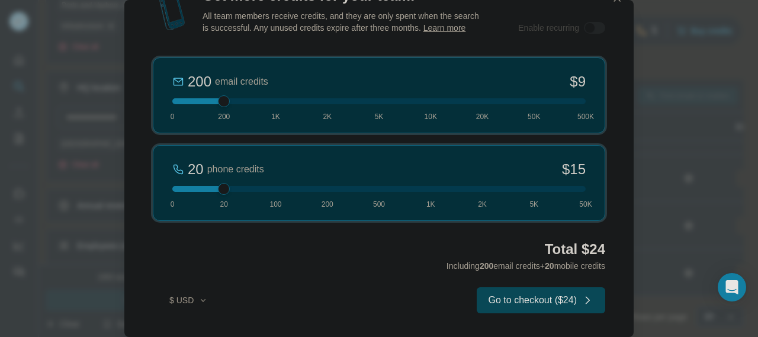
drag, startPoint x: 483, startPoint y: 192, endPoint x: 227, endPoint y: 213, distance: 256.6
click at [227, 213] on div "20 phone credits $[PHONE_NUMBER] 1K 2K 5K 50K" at bounding box center [379, 183] width 452 height 76
click at [521, 297] on button "Go to checkout ($24)" at bounding box center [541, 300] width 128 height 26
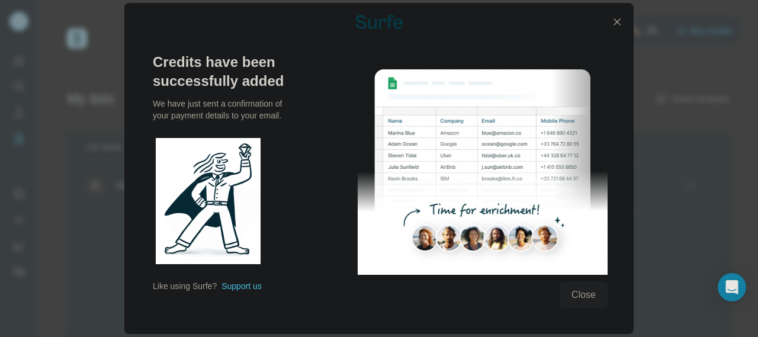
click at [596, 287] on button "Close" at bounding box center [584, 295] width 48 height 26
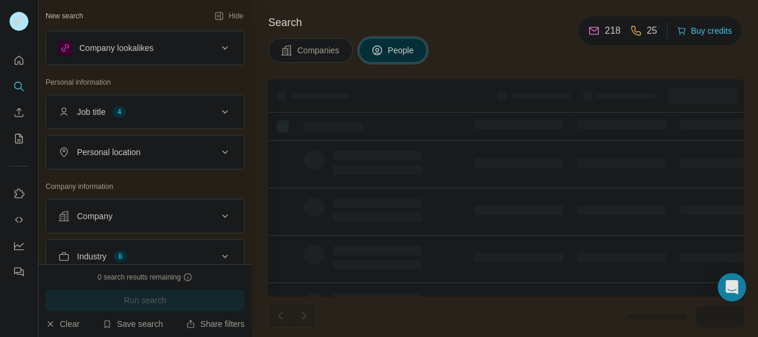
click at [578, 299] on footer at bounding box center [505, 317] width 475 height 40
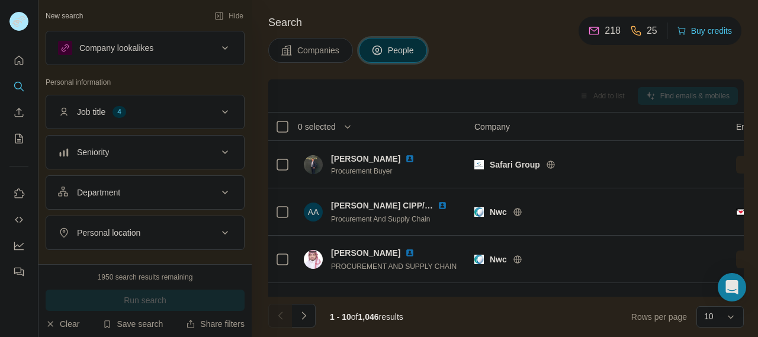
click at [487, 61] on div "Companies People" at bounding box center [505, 50] width 475 height 25
